Goal: Transaction & Acquisition: Purchase product/service

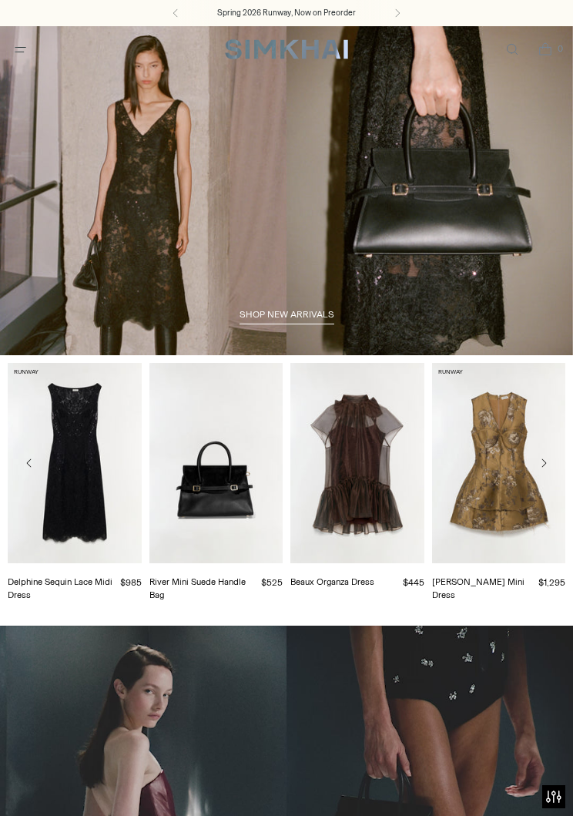
click at [12, 46] on span "Open menu modal" at bounding box center [20, 49] width 25 height 25
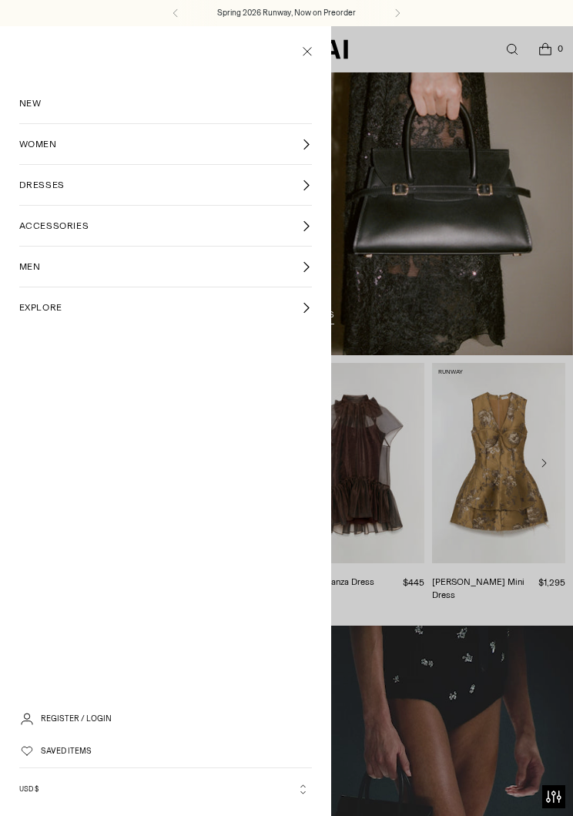
click at [305, 139] on icon at bounding box center [307, 145] width 12 height 12
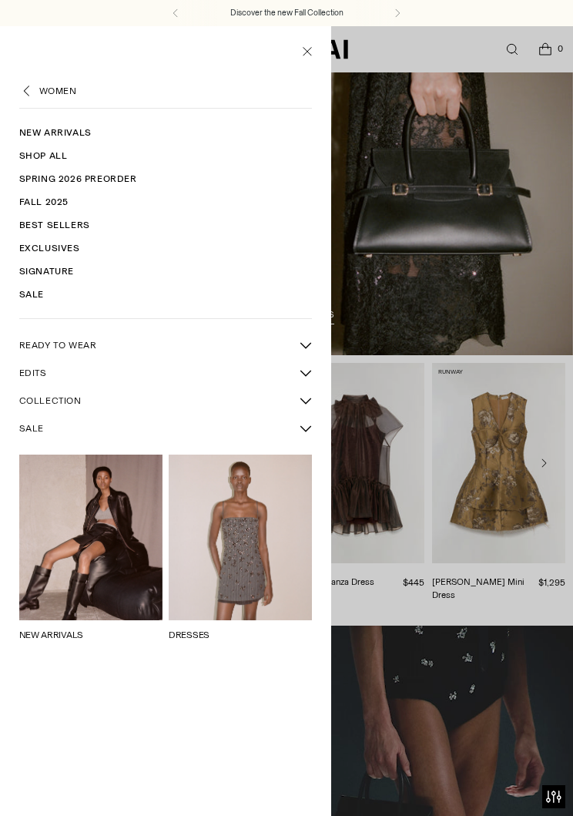
click at [52, 154] on link "Shop All" at bounding box center [166, 155] width 294 height 23
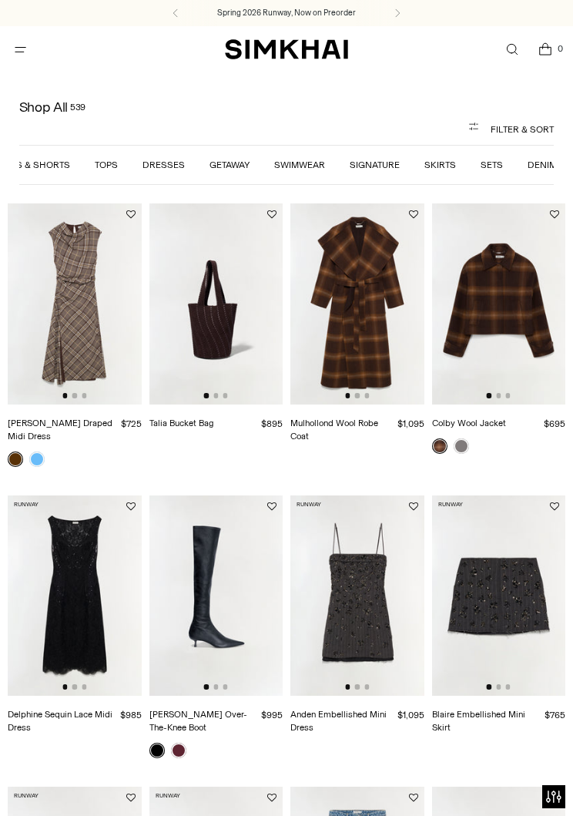
scroll to position [0, 245]
click at [443, 170] on link "Skirts" at bounding box center [441, 165] width 32 height 11
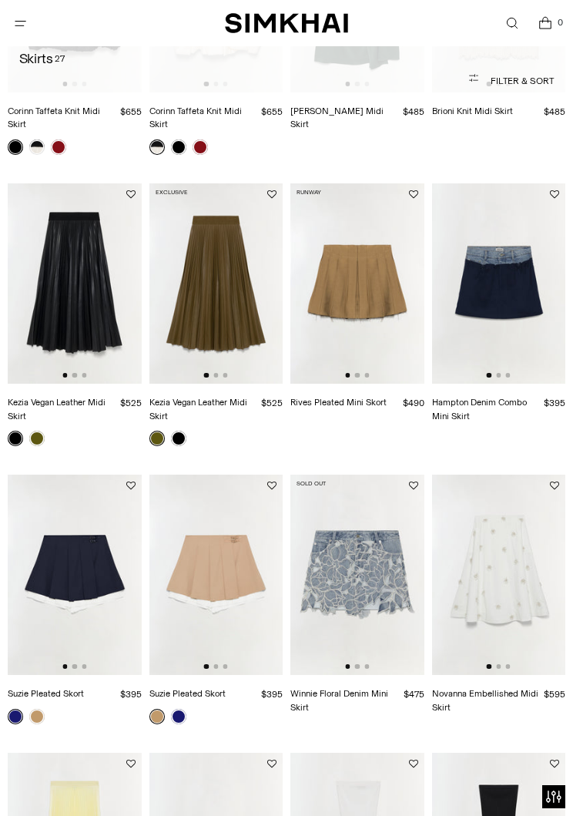
scroll to position [840, 0]
